Goal: Find contact information: Find contact information

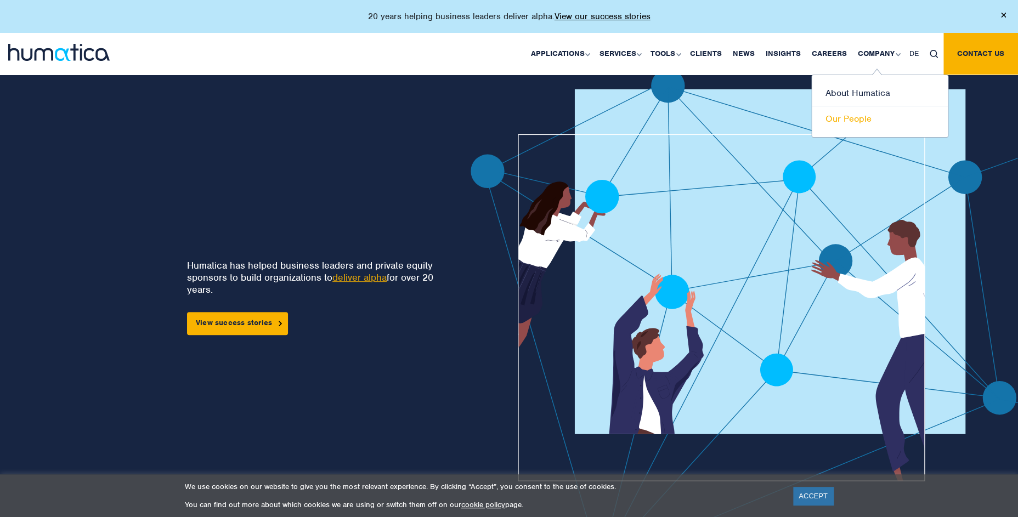
click at [840, 120] on link "Our People" at bounding box center [880, 118] width 136 height 25
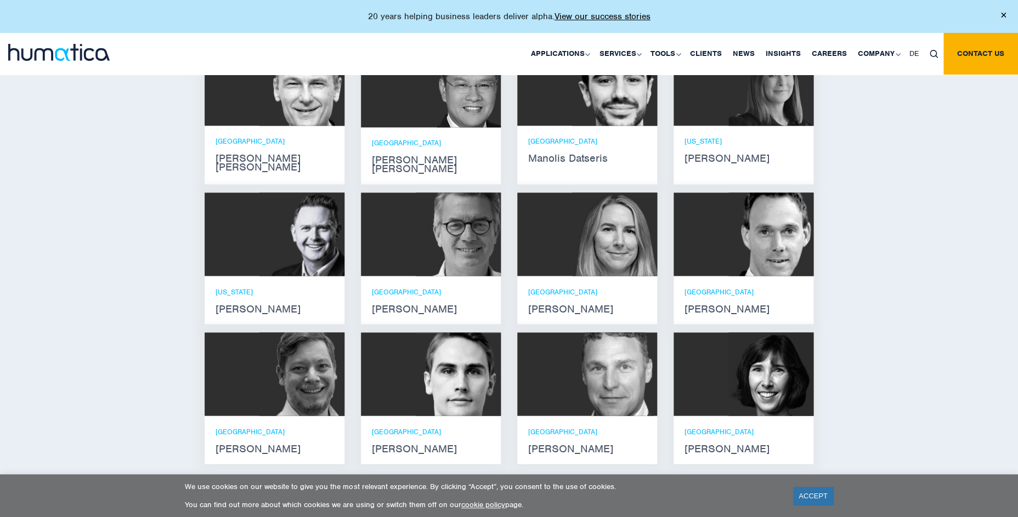
scroll to position [713, 0]
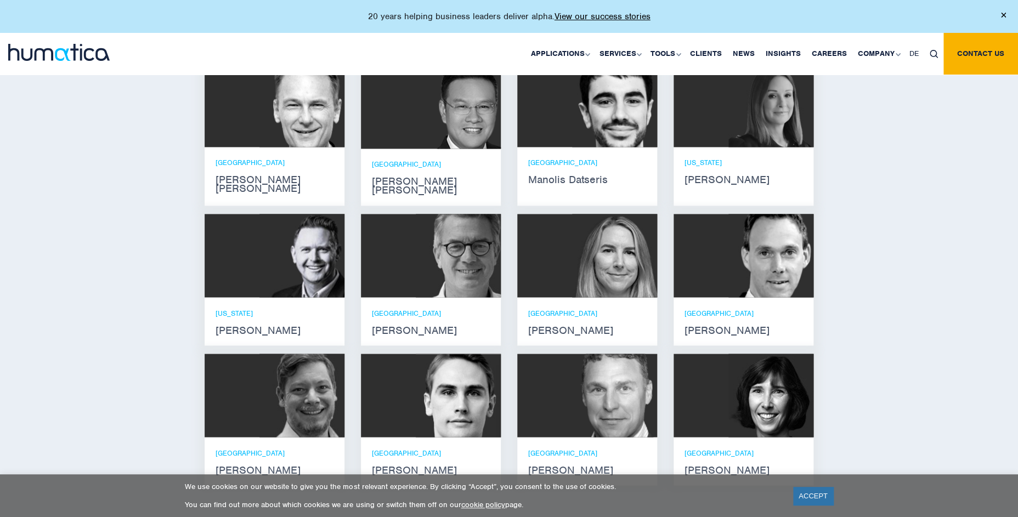
click at [246, 313] on div "NEW YORK Russell Raath" at bounding box center [275, 321] width 118 height 26
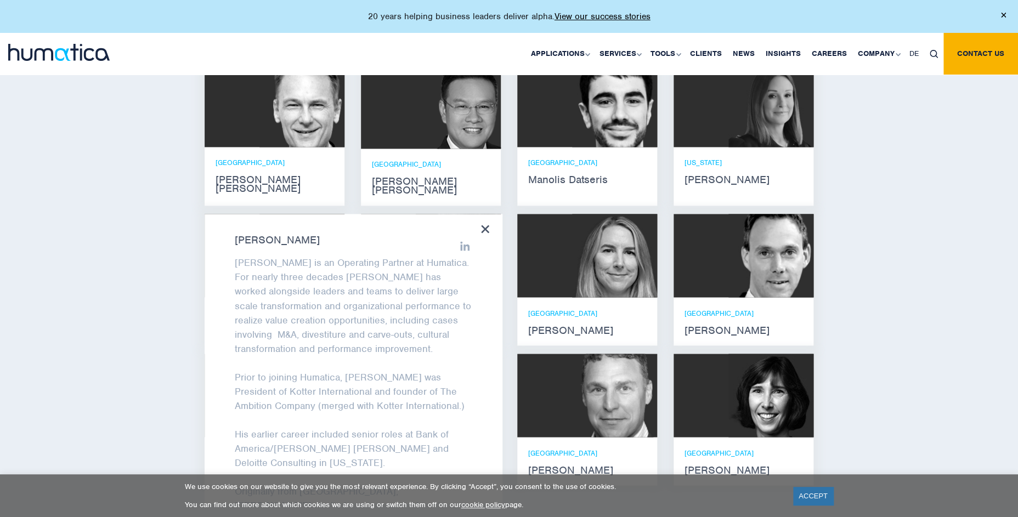
click at [487, 225] on icon at bounding box center [485, 229] width 8 height 8
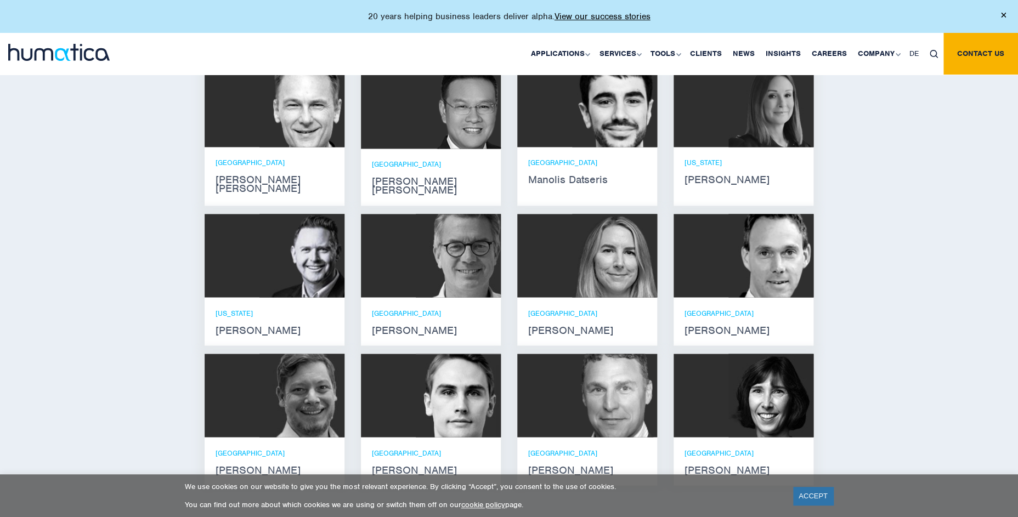
click at [237, 308] on p "NEW YORK" at bounding box center [275, 312] width 118 height 9
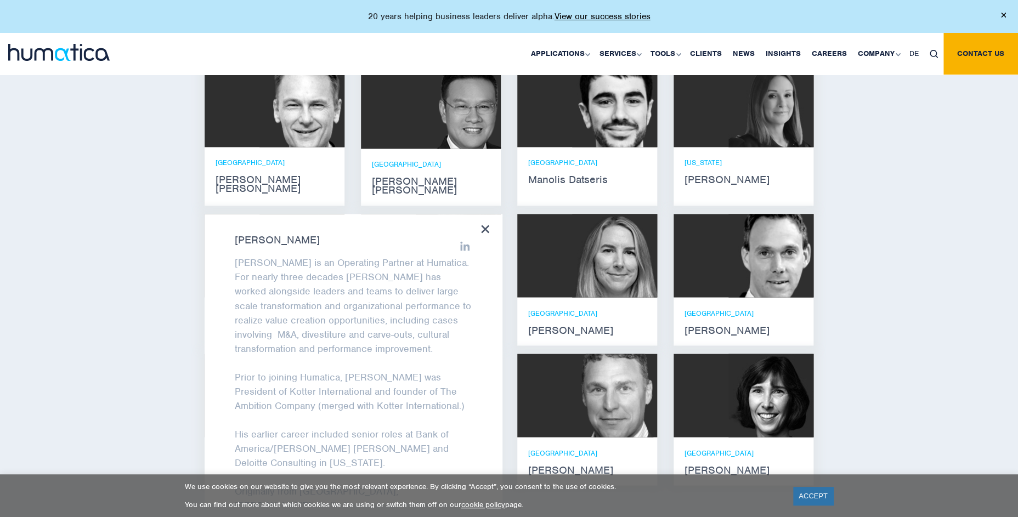
click at [319, 235] on div "Russell Raath Russell is an Operating Partner at Humatica. For nearly three dec…" at bounding box center [354, 359] width 298 height 290
click at [234, 231] on div "Russell Raath Russell is an Operating Partner at Humatica. For nearly three dec…" at bounding box center [354, 359] width 298 height 290
click at [119, 278] on div "Meet our leadership team Andros Payne He holds degrees in Electrical and Mechan…" at bounding box center [509, 259] width 1018 height 568
click at [69, 271] on div "Meet our leadership team Andros Payne He holds degrees in Electrical and Mechan…" at bounding box center [509, 259] width 1018 height 568
